Goal: Book appointment/travel/reservation

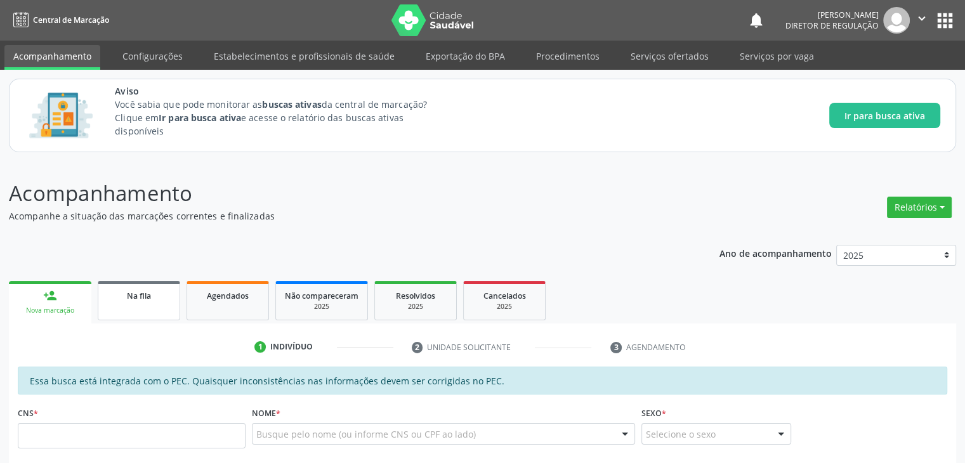
click at [128, 299] on span "Na fila" at bounding box center [139, 296] width 24 height 11
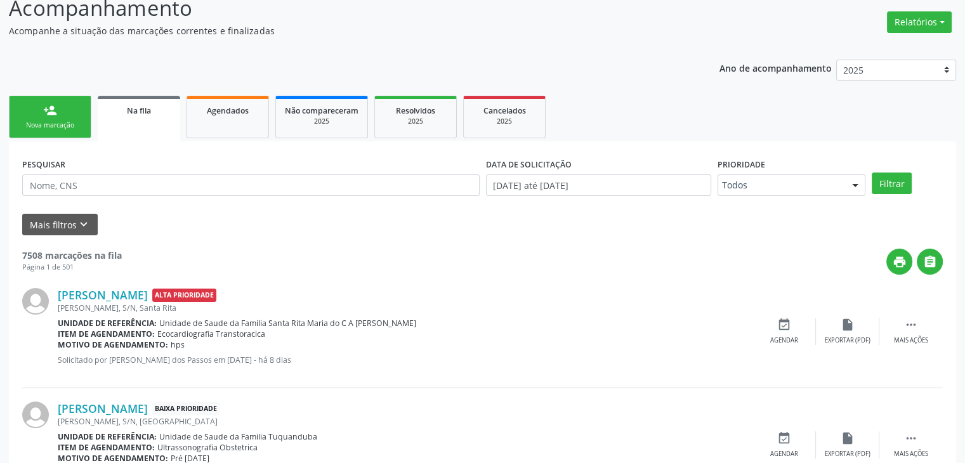
scroll to position [188, 0]
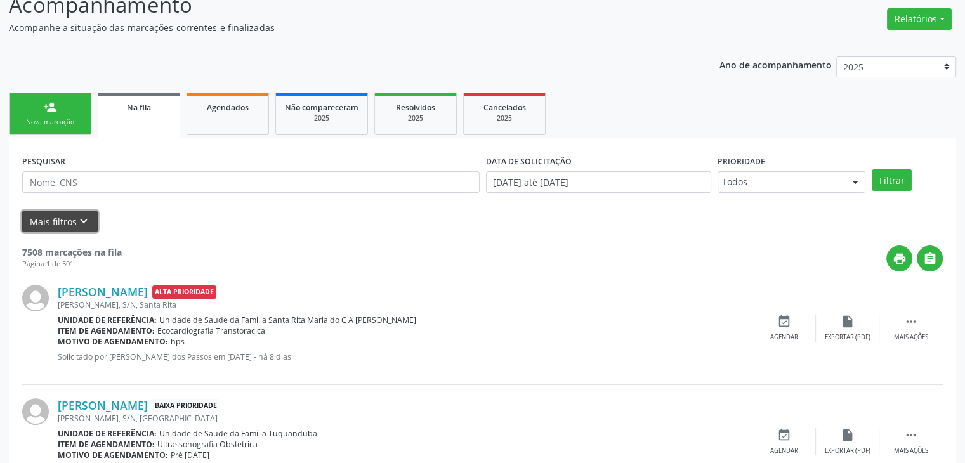
click at [79, 226] on icon "keyboard_arrow_down" at bounding box center [84, 221] width 14 height 14
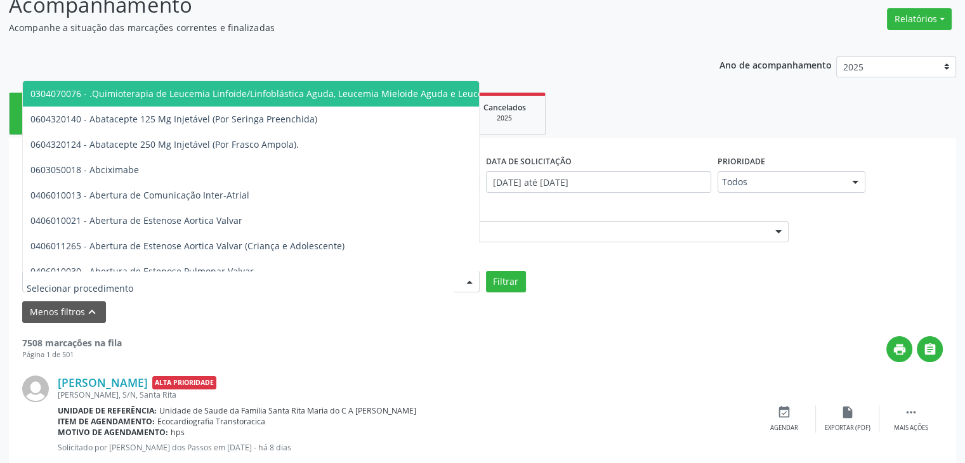
click at [159, 277] on div at bounding box center [250, 282] width 457 height 22
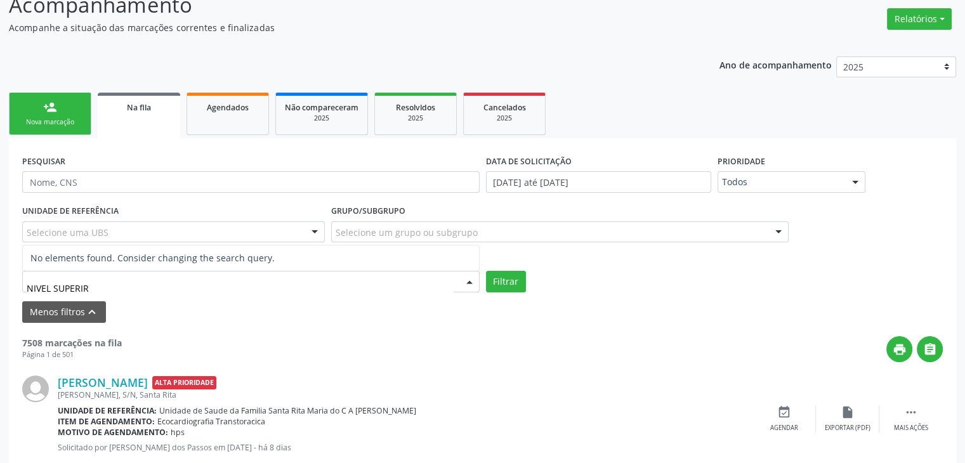
type input "NIVEL SUPERI"
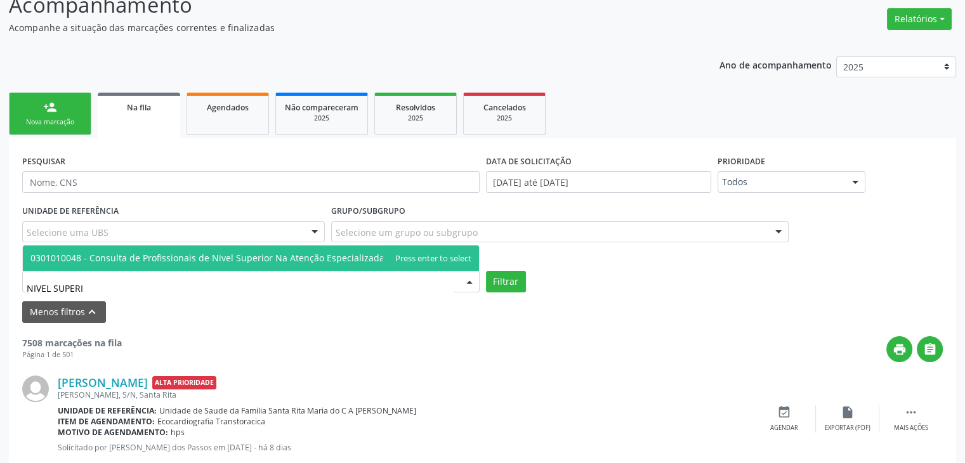
click at [149, 247] on span "0301010048 - Consulta de Profissionais de Nivel Superior Na Atenção Especializa…" at bounding box center [251, 257] width 456 height 25
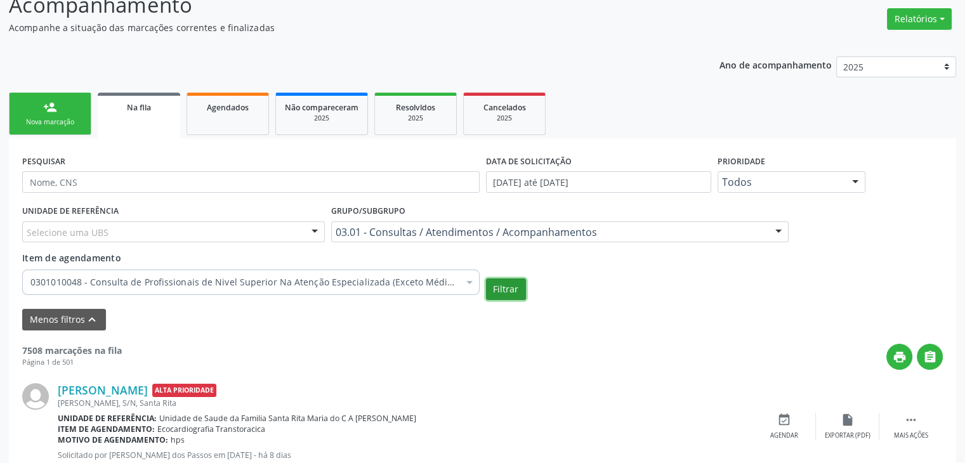
click at [504, 287] on button "Filtrar" at bounding box center [506, 289] width 40 height 22
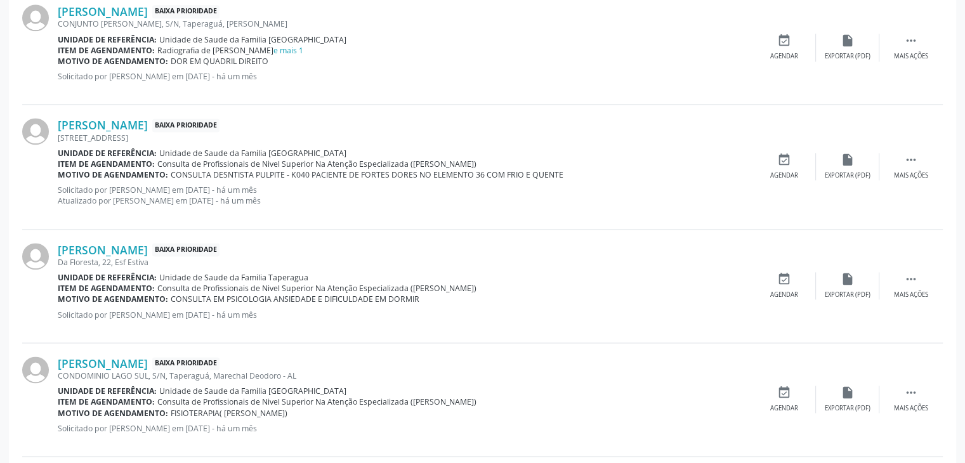
scroll to position [1725, 0]
click at [910, 163] on icon "" at bounding box center [911, 160] width 14 height 14
click at [591, 166] on div "event_available Agendar" at bounding box center [593, 166] width 63 height 27
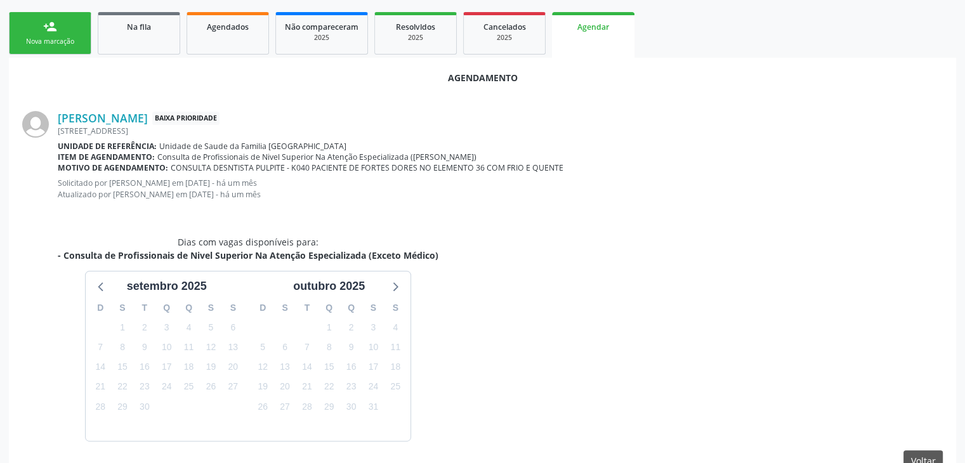
scroll to position [336, 0]
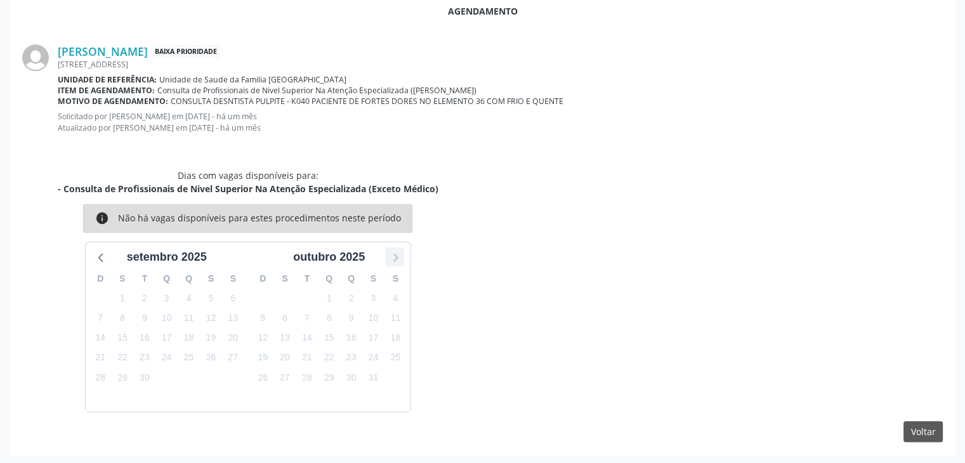
click at [396, 255] on icon at bounding box center [394, 257] width 16 height 16
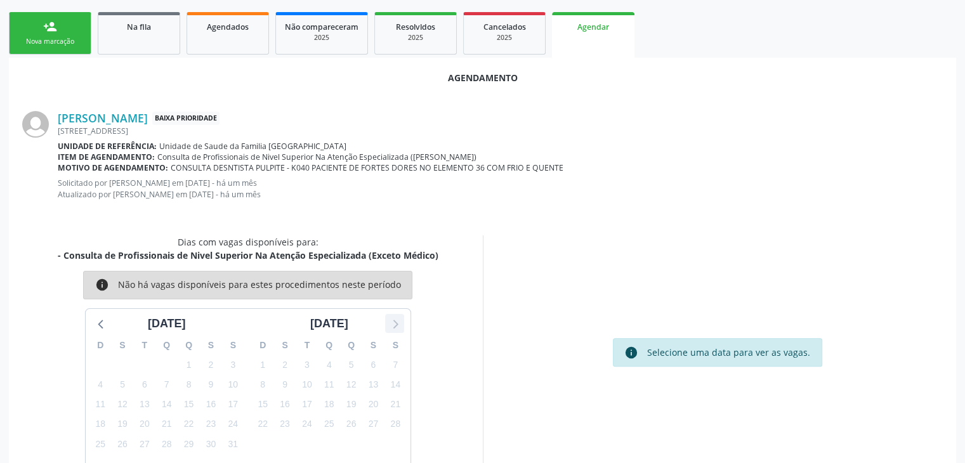
scroll to position [299, 0]
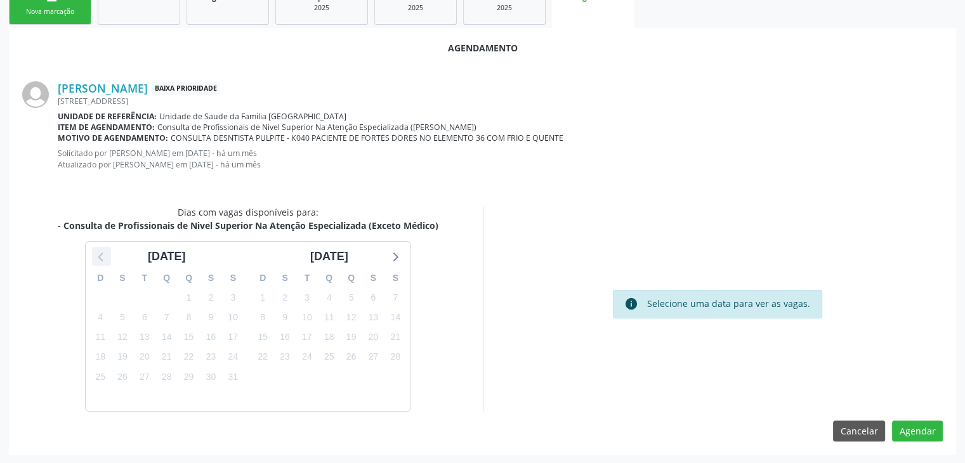
click at [101, 256] on icon at bounding box center [101, 256] width 16 height 16
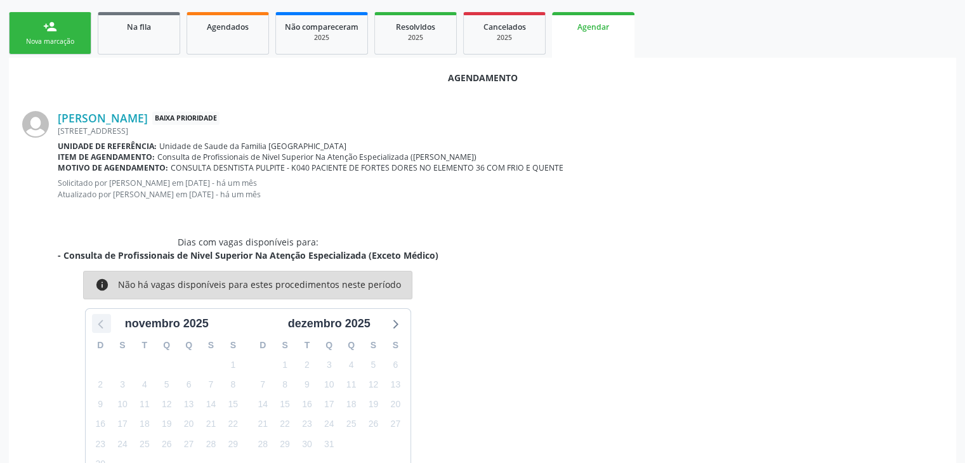
scroll to position [336, 0]
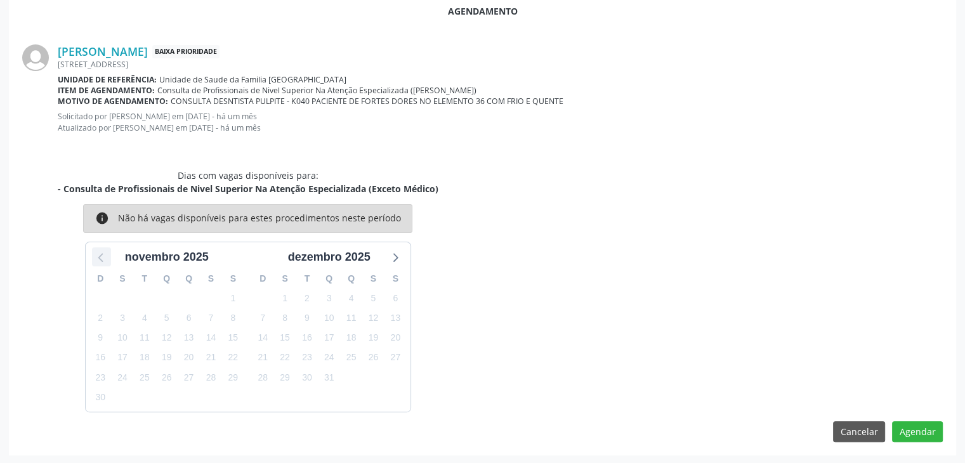
click at [103, 258] on icon at bounding box center [101, 257] width 16 height 16
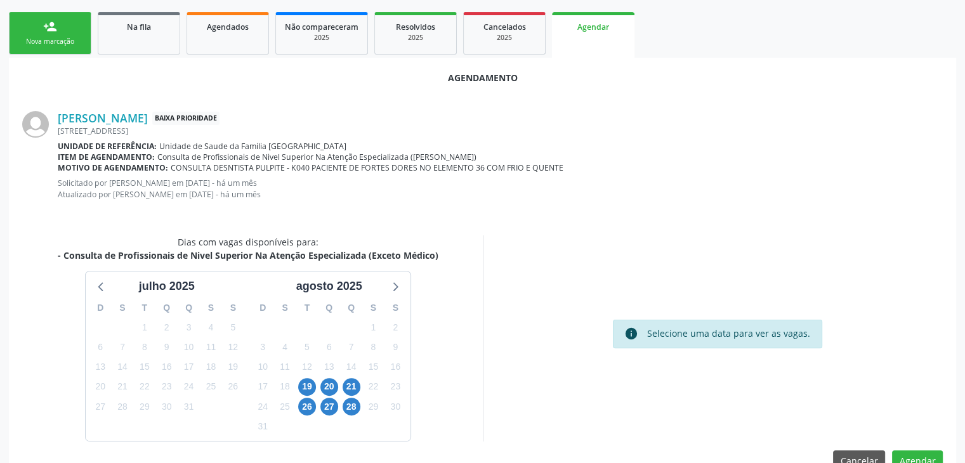
scroll to position [299, 0]
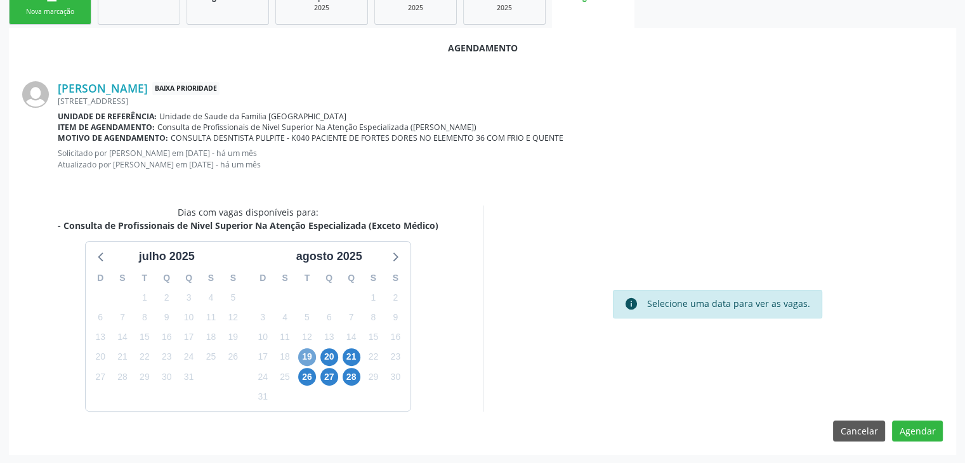
click at [309, 358] on span "19" at bounding box center [307, 357] width 18 height 18
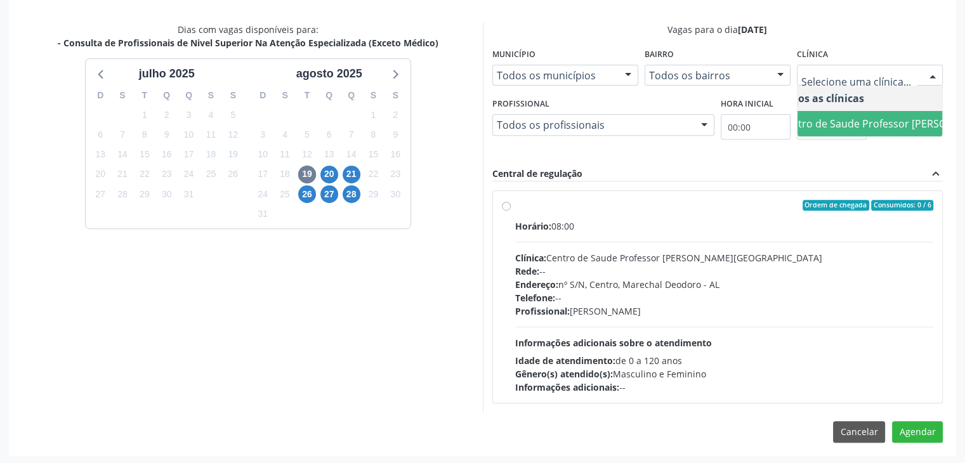
scroll to position [0, 51]
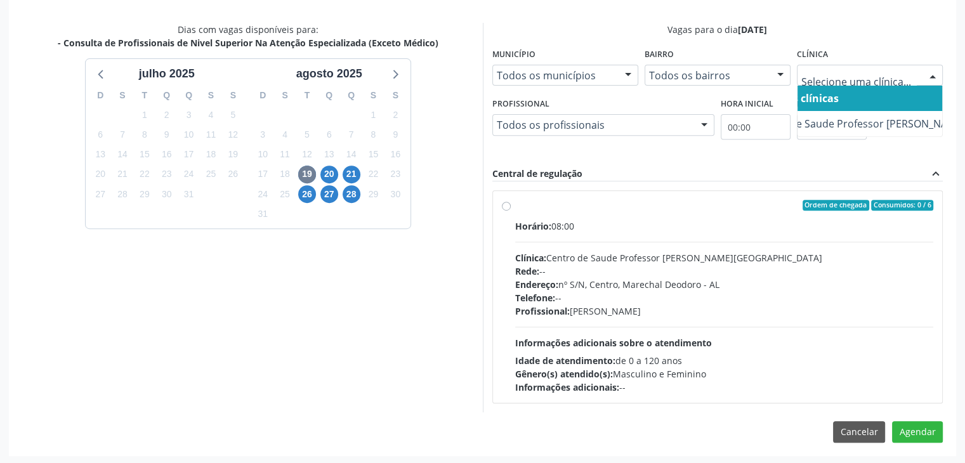
click at [936, 74] on div at bounding box center [932, 76] width 19 height 22
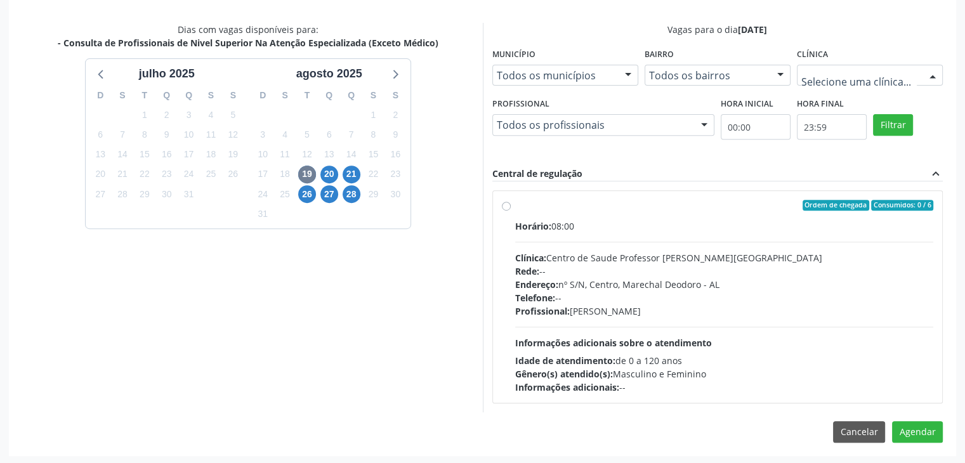
click at [934, 74] on div at bounding box center [932, 76] width 19 height 22
click at [757, 160] on div "Vagas para o dia [DATE] Município Todos os municípios Todos os municípios [GEOG…" at bounding box center [717, 217] width 451 height 389
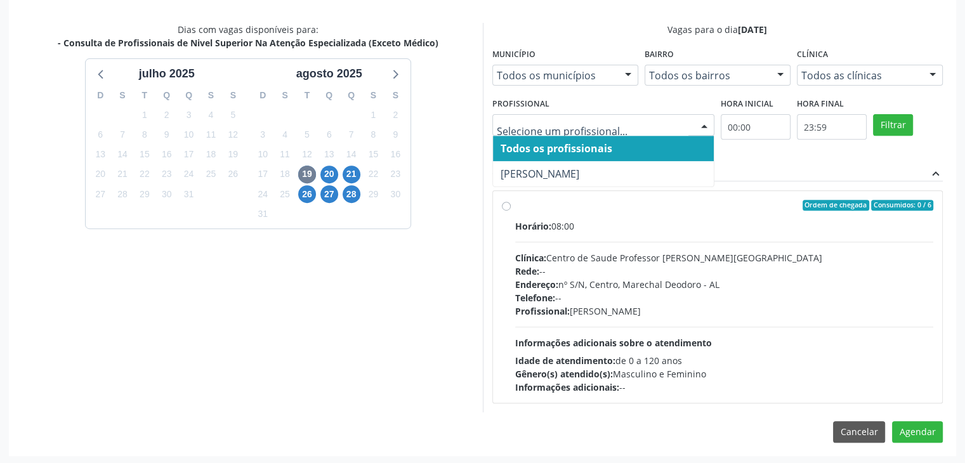
click at [705, 122] on div at bounding box center [704, 126] width 19 height 22
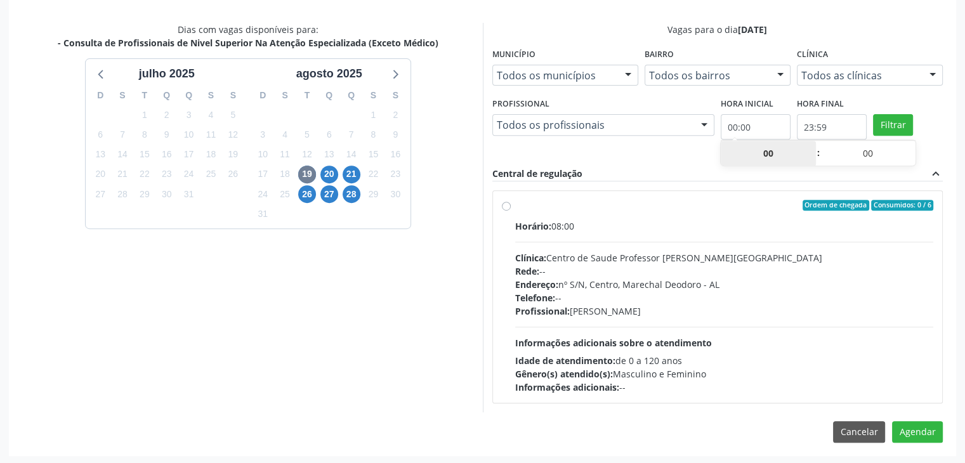
click at [781, 132] on input "00:00" at bounding box center [756, 126] width 70 height 25
click at [657, 173] on div "Central de regulação expand_less" at bounding box center [717, 174] width 451 height 15
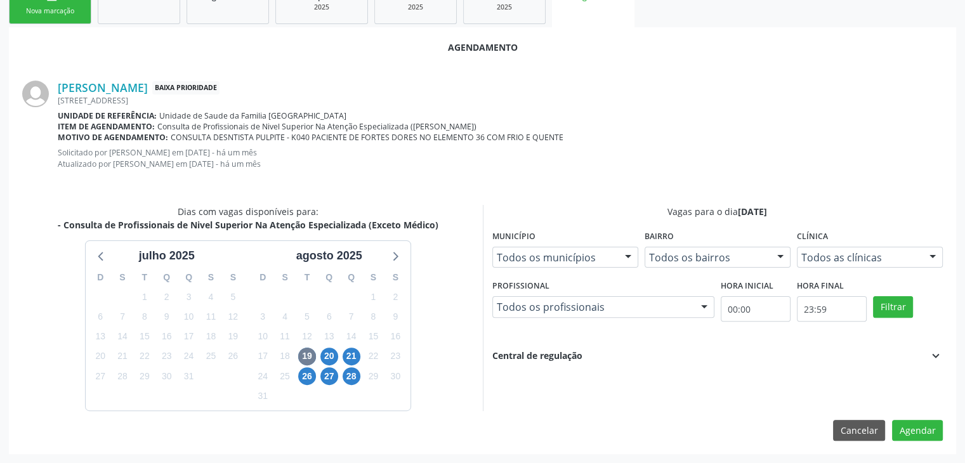
scroll to position [299, 0]
click at [669, 150] on p "Solicitado por [PERSON_NAME] em [DATE] - há um mês Atualizado por [PERSON_NAME]…" at bounding box center [500, 159] width 885 height 22
click at [438, 173] on div "[PERSON_NAME] Baixa Prioridade [STREET_ADDRESS][PERSON_NAME] Unidade de referên…" at bounding box center [500, 130] width 885 height 97
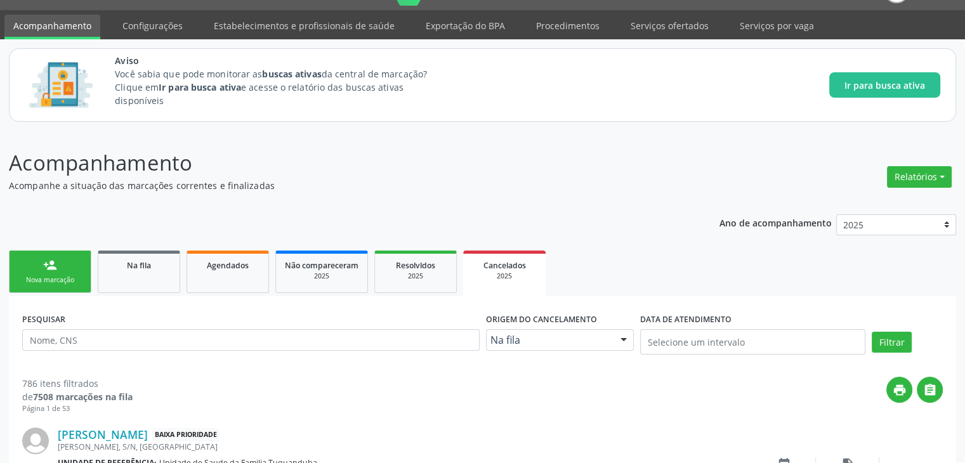
scroll to position [32, 0]
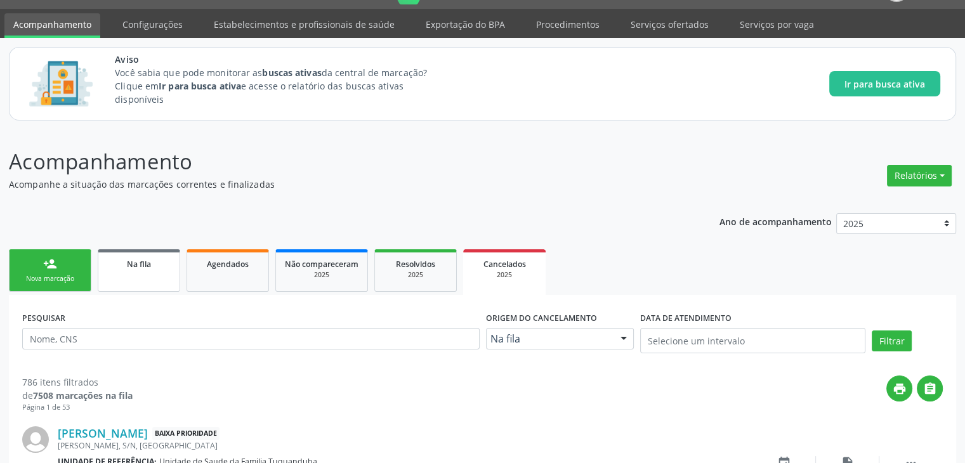
click at [142, 268] on span "Na fila" at bounding box center [139, 264] width 24 height 11
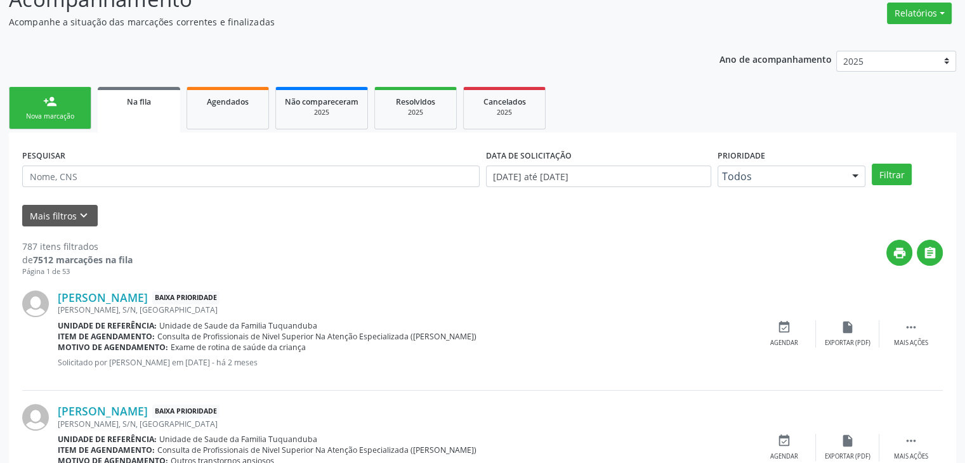
scroll to position [195, 0]
click at [51, 210] on button "Mais filtros keyboard_arrow_down" at bounding box center [59, 215] width 75 height 22
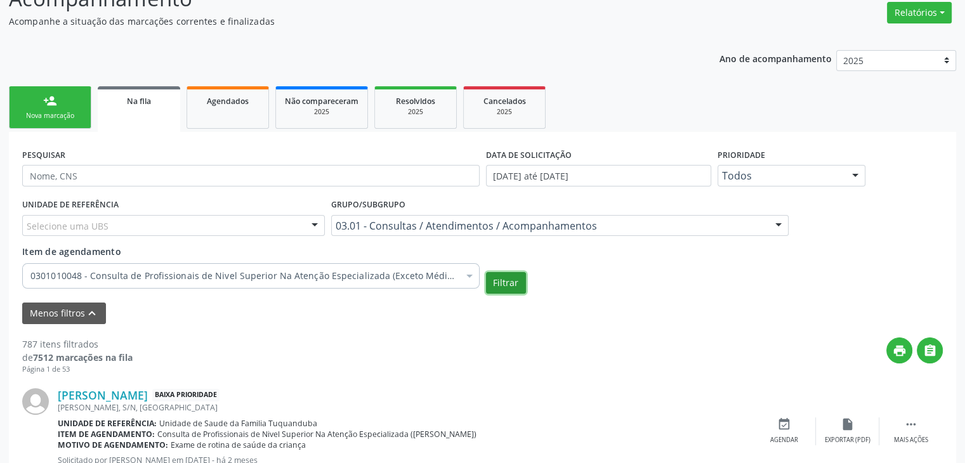
click at [505, 276] on button "Filtrar" at bounding box center [506, 283] width 40 height 22
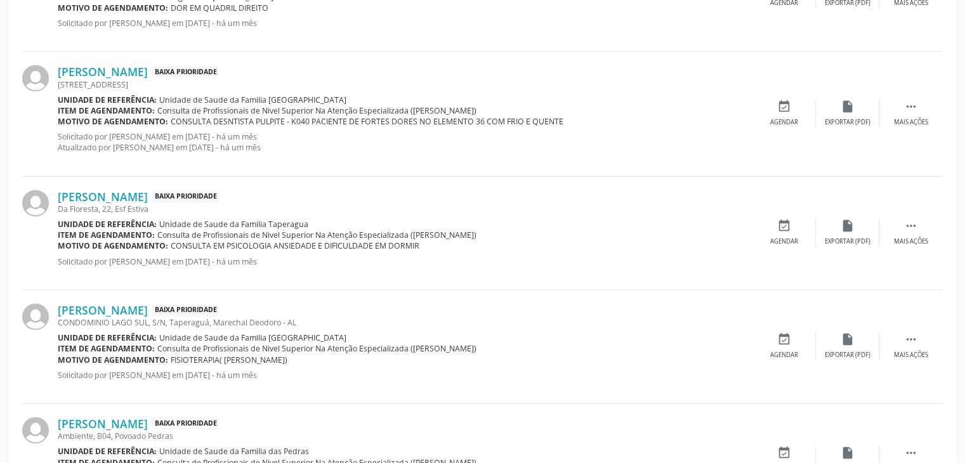
scroll to position [1888, 0]
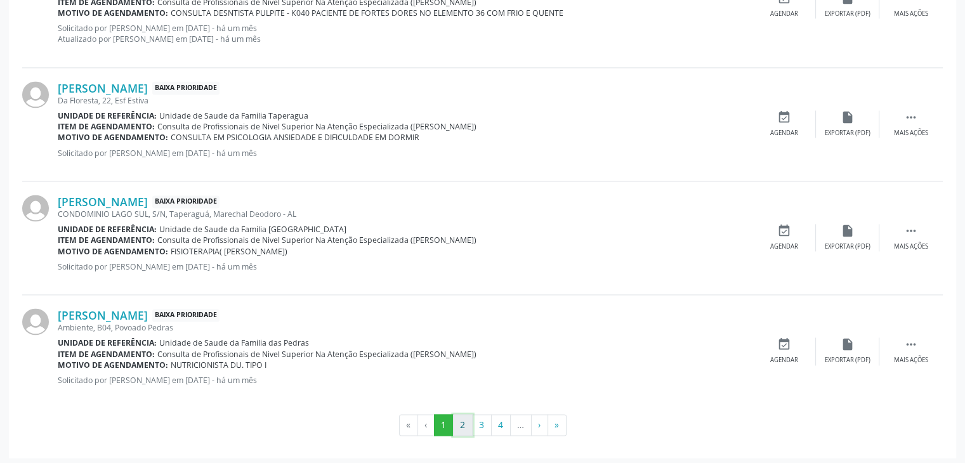
click at [467, 424] on button "2" at bounding box center [463, 425] width 20 height 22
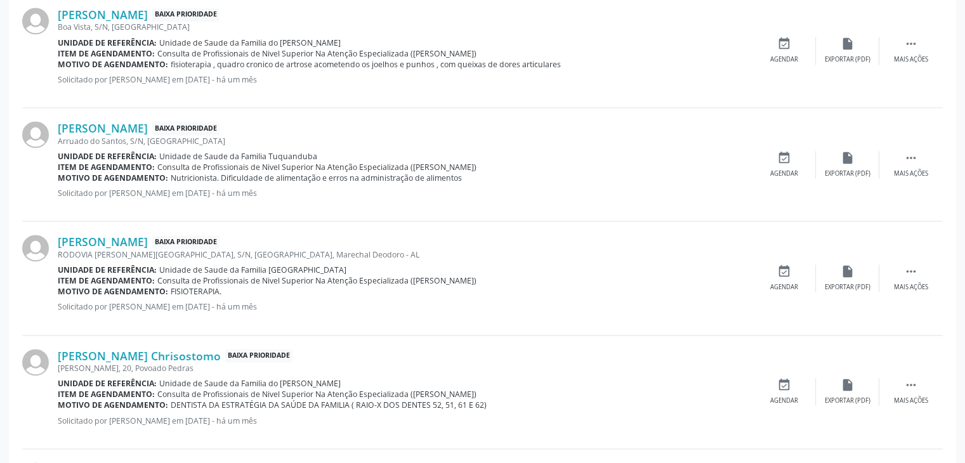
scroll to position [1877, 0]
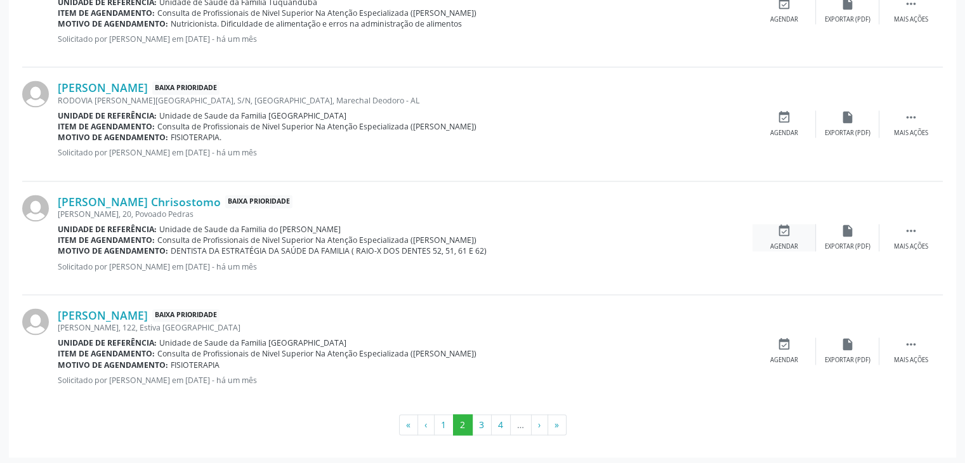
click at [784, 242] on div "Agendar" at bounding box center [784, 246] width 28 height 9
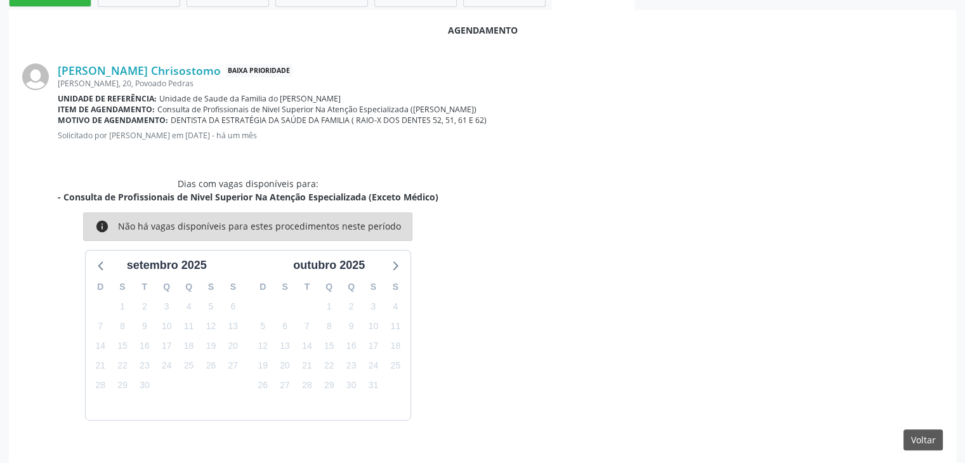
scroll to position [322, 0]
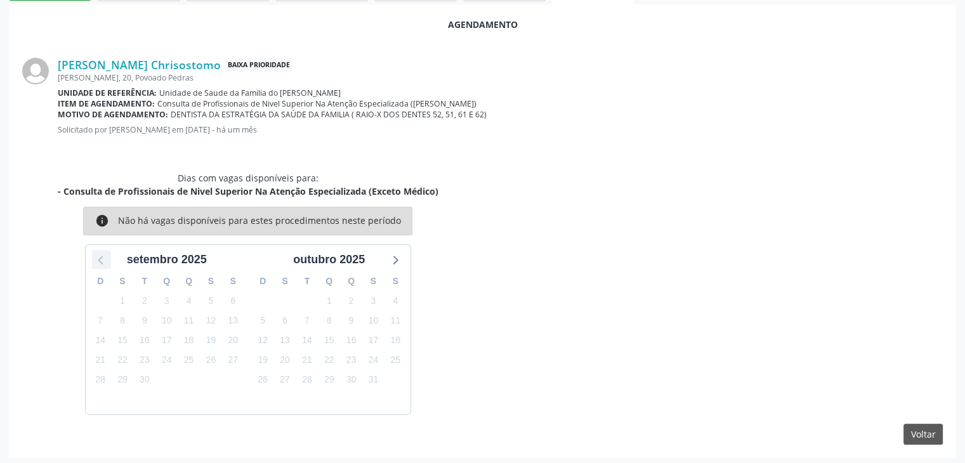
click at [100, 257] on icon at bounding box center [101, 259] width 16 height 16
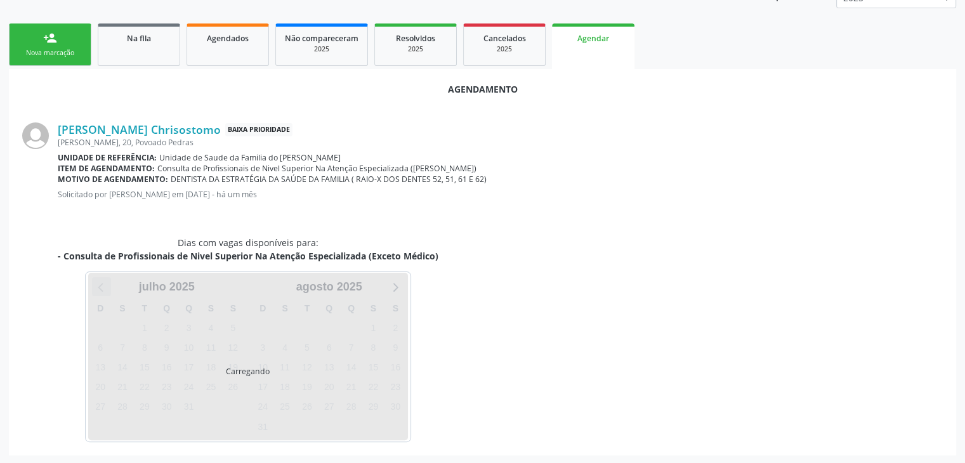
scroll to position [287, 0]
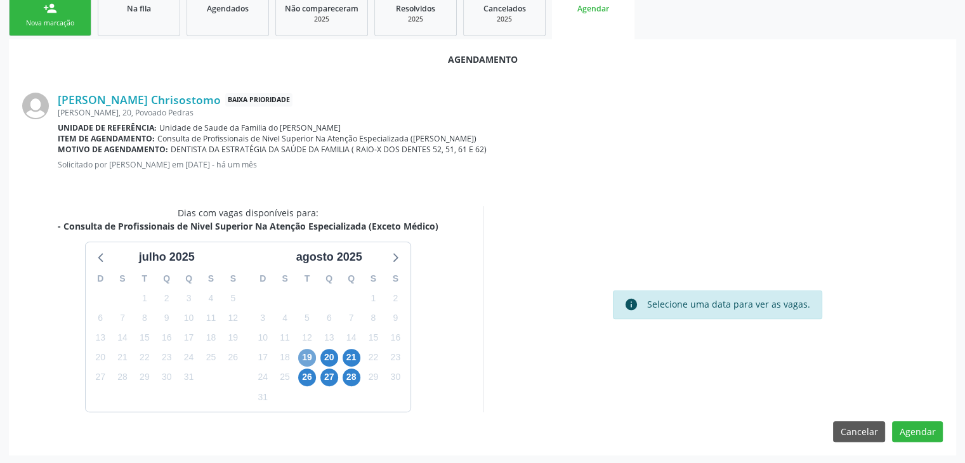
click at [308, 356] on span "19" at bounding box center [307, 358] width 18 height 18
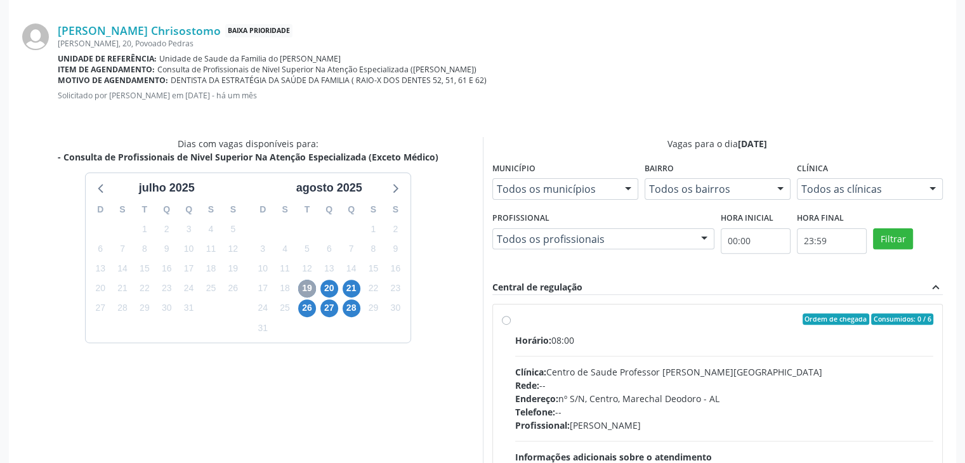
scroll to position [358, 0]
